Goal: Transaction & Acquisition: Purchase product/service

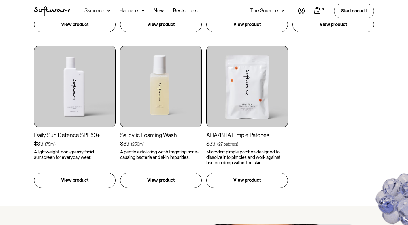
scroll to position [719, 0]
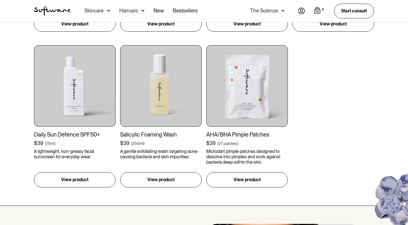
click at [402, 201] on img at bounding box center [401, 202] width 69 height 84
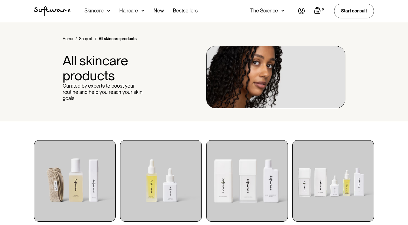
scroll to position [0, 0]
click at [108, 9] on img at bounding box center [108, 11] width 3 height 6
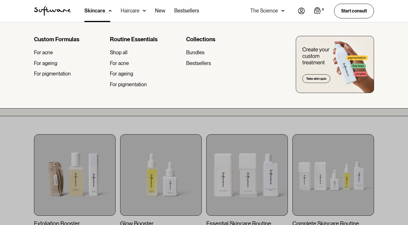
scroll to position [7, 0]
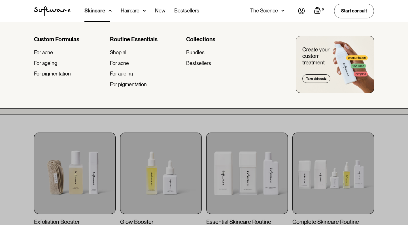
click at [292, 120] on div at bounding box center [204, 134] width 408 height 225
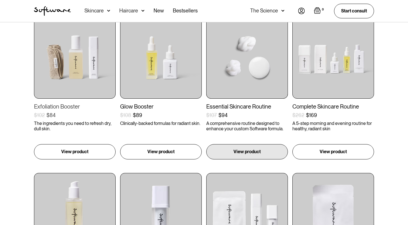
scroll to position [126, 0]
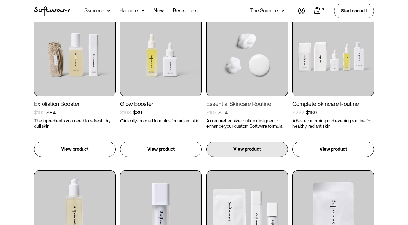
click at [236, 118] on p "A comprehensive routine designed to enhance your custom Software formula." at bounding box center [247, 123] width 82 height 11
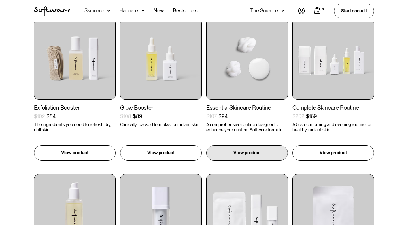
scroll to position [127, 0]
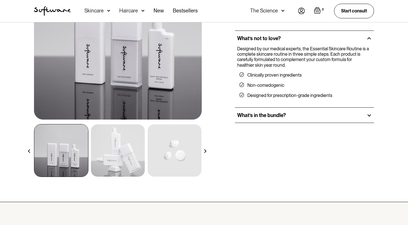
scroll to position [104, 0]
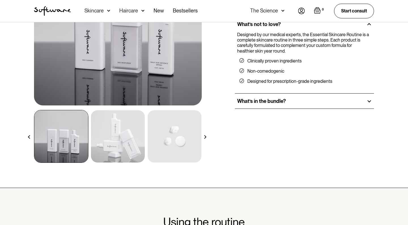
click at [204, 137] on img at bounding box center [205, 137] width 4 height 4
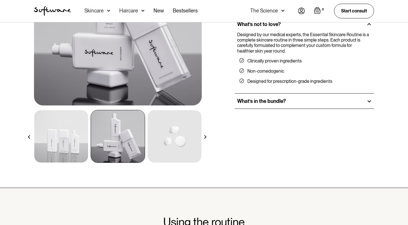
click at [204, 137] on img at bounding box center [205, 137] width 4 height 4
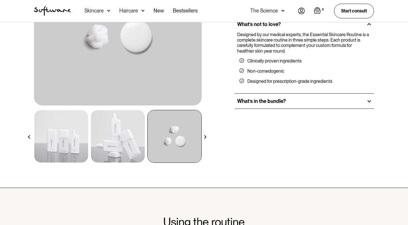
click at [204, 137] on img at bounding box center [205, 137] width 4 height 4
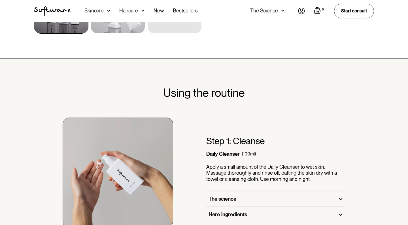
scroll to position [195, 0]
